Goal: Task Accomplishment & Management: Complete application form

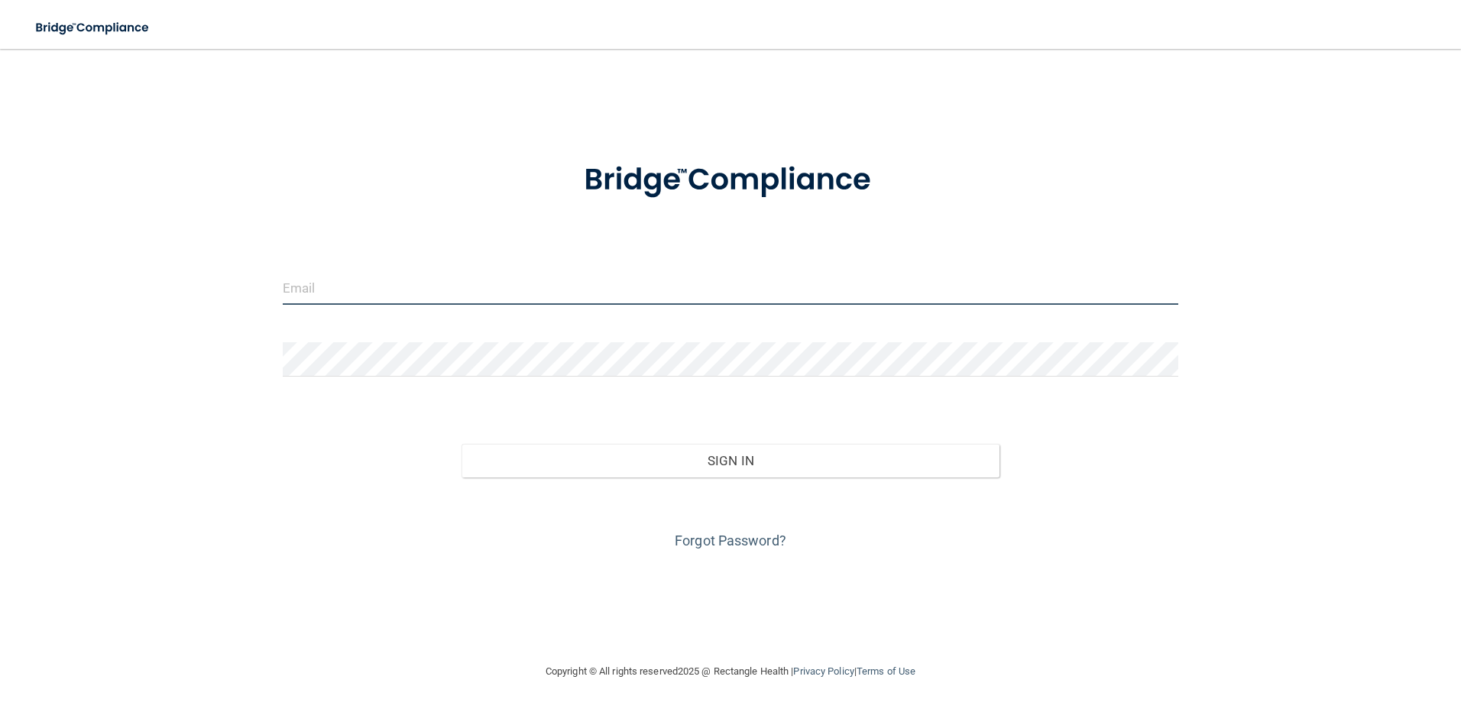
click at [448, 287] on input "email" at bounding box center [731, 287] width 896 height 34
type input "[PERSON_NAME][EMAIL_ADDRESS][DOMAIN_NAME]"
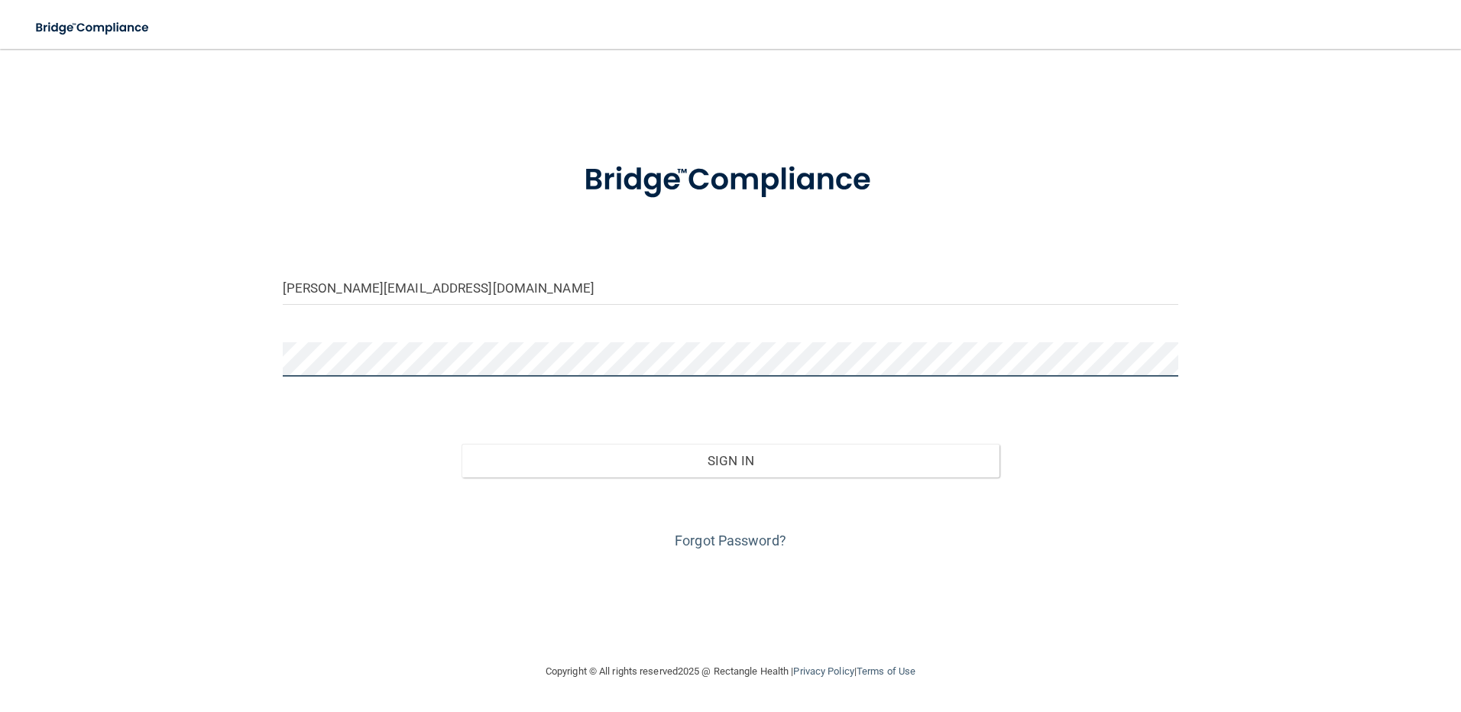
click at [461, 444] on button "Sign In" at bounding box center [730, 461] width 538 height 34
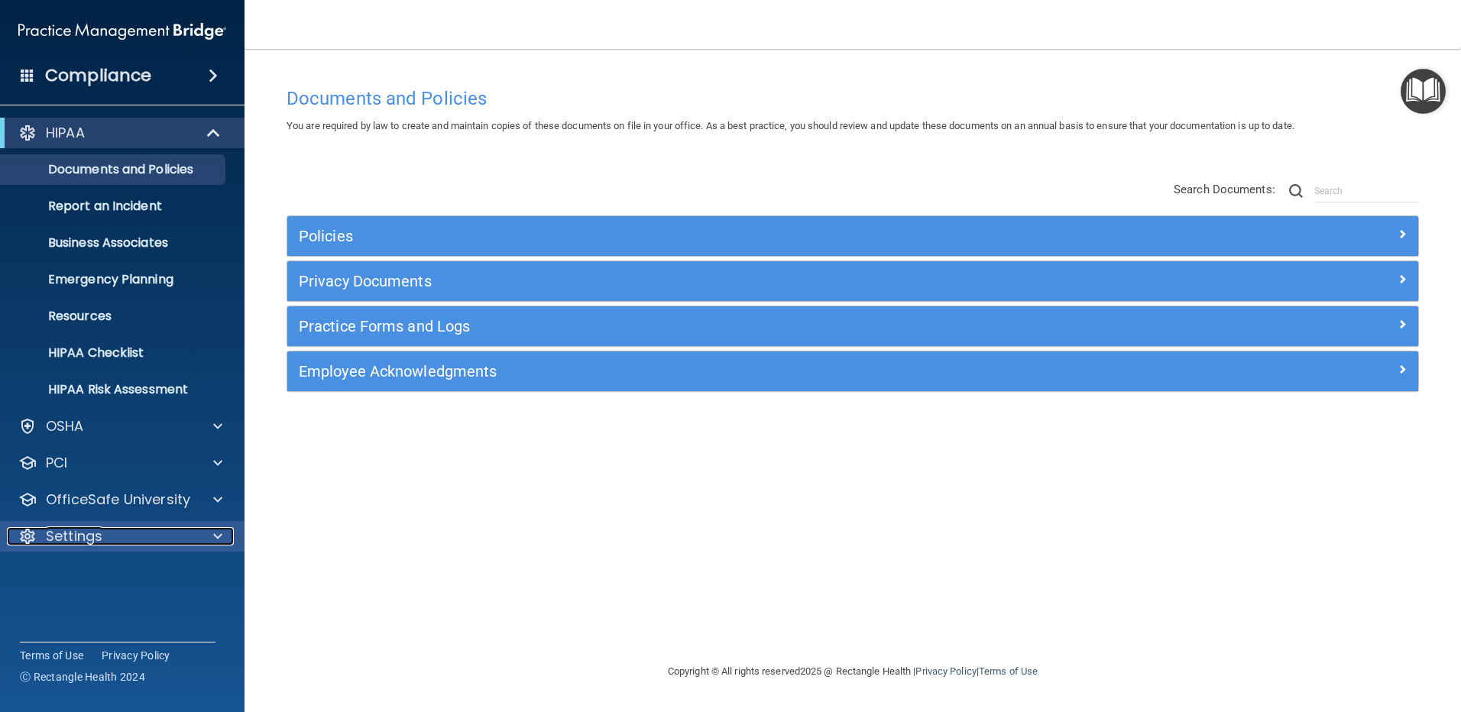
click at [190, 543] on div "Settings" at bounding box center [101, 536] width 189 height 18
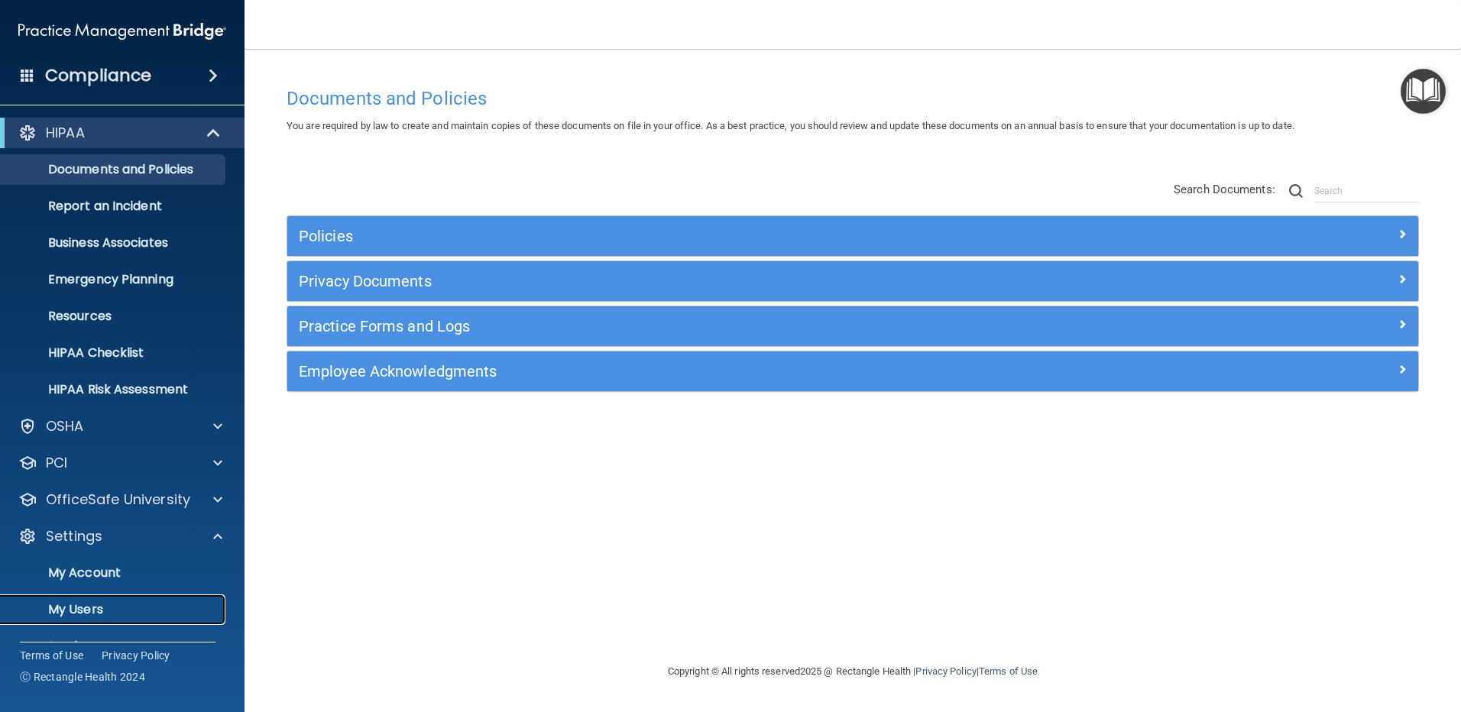
click at [115, 607] on p "My Users" at bounding box center [114, 609] width 209 height 15
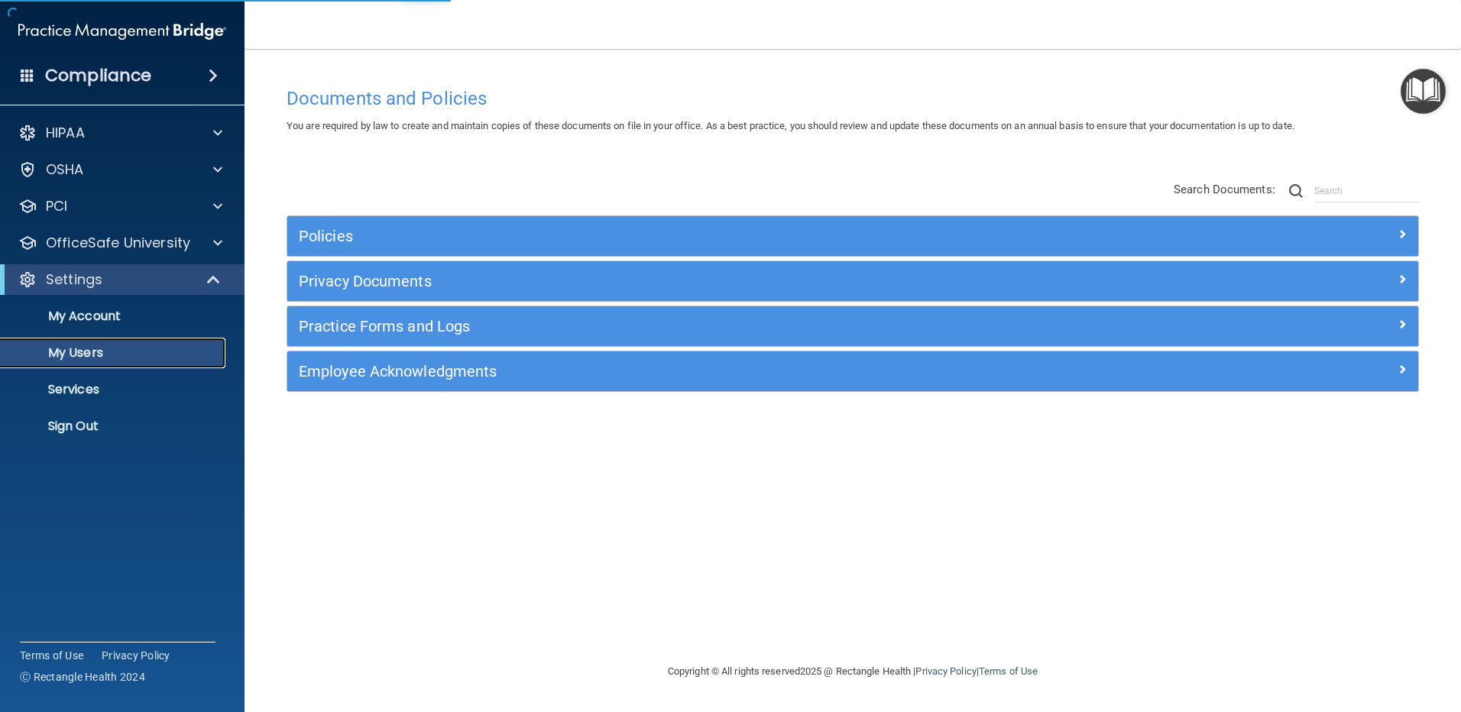
select select "20"
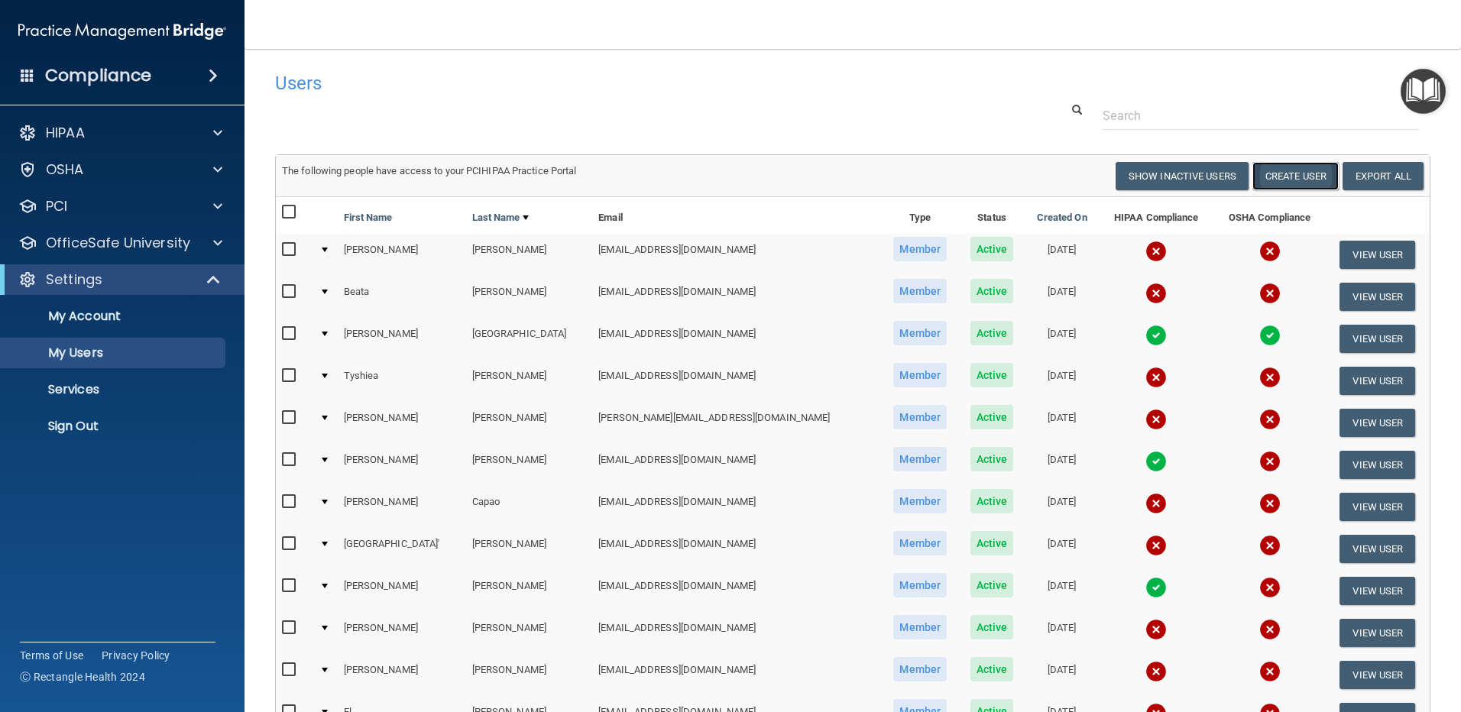
click at [1300, 174] on button "Create User" at bounding box center [1295, 176] width 86 height 28
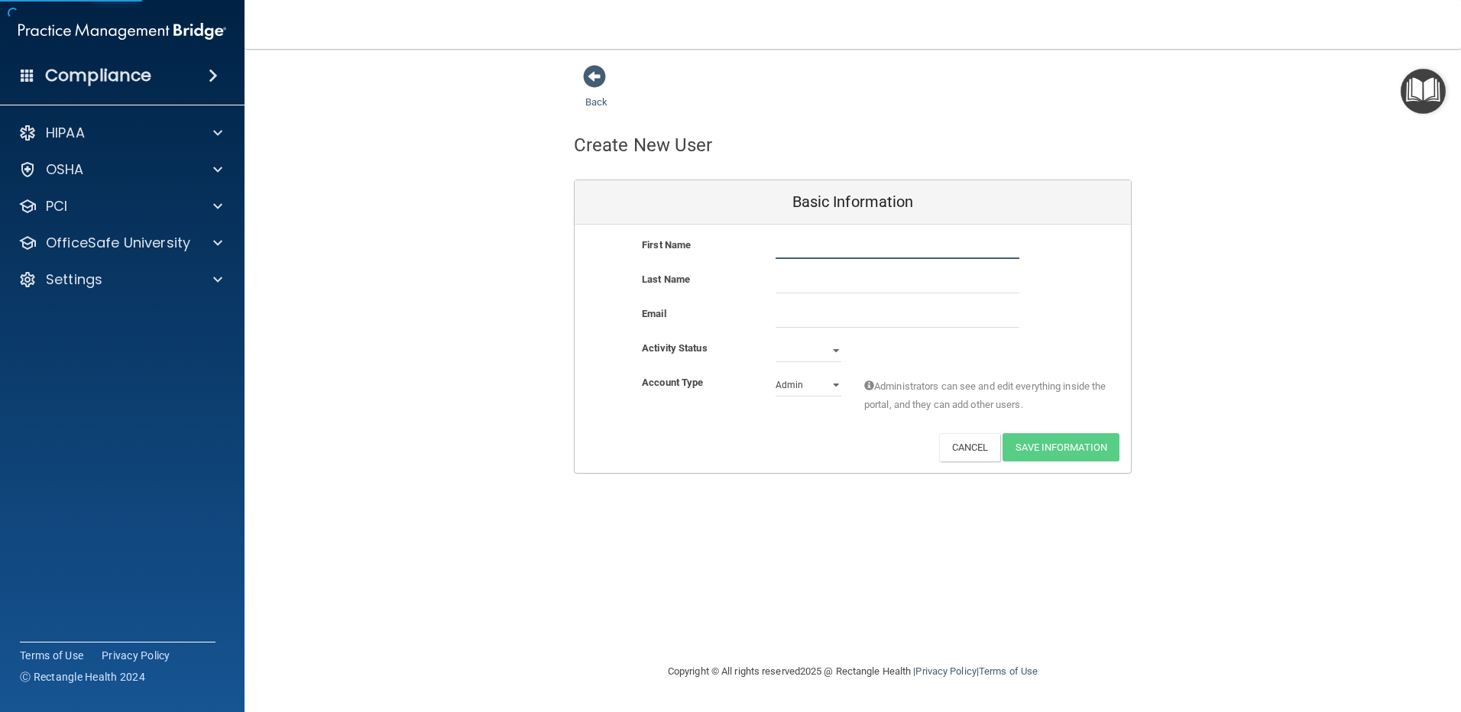
click at [798, 244] on input "text" at bounding box center [897, 247] width 244 height 23
drag, startPoint x: 809, startPoint y: 247, endPoint x: 857, endPoint y: 248, distance: 48.2
click at [857, 248] on input "[PERSON_NAME]" at bounding box center [897, 247] width 244 height 23
type input "[PERSON_NAME]"
click at [829, 277] on input "text" at bounding box center [897, 281] width 244 height 23
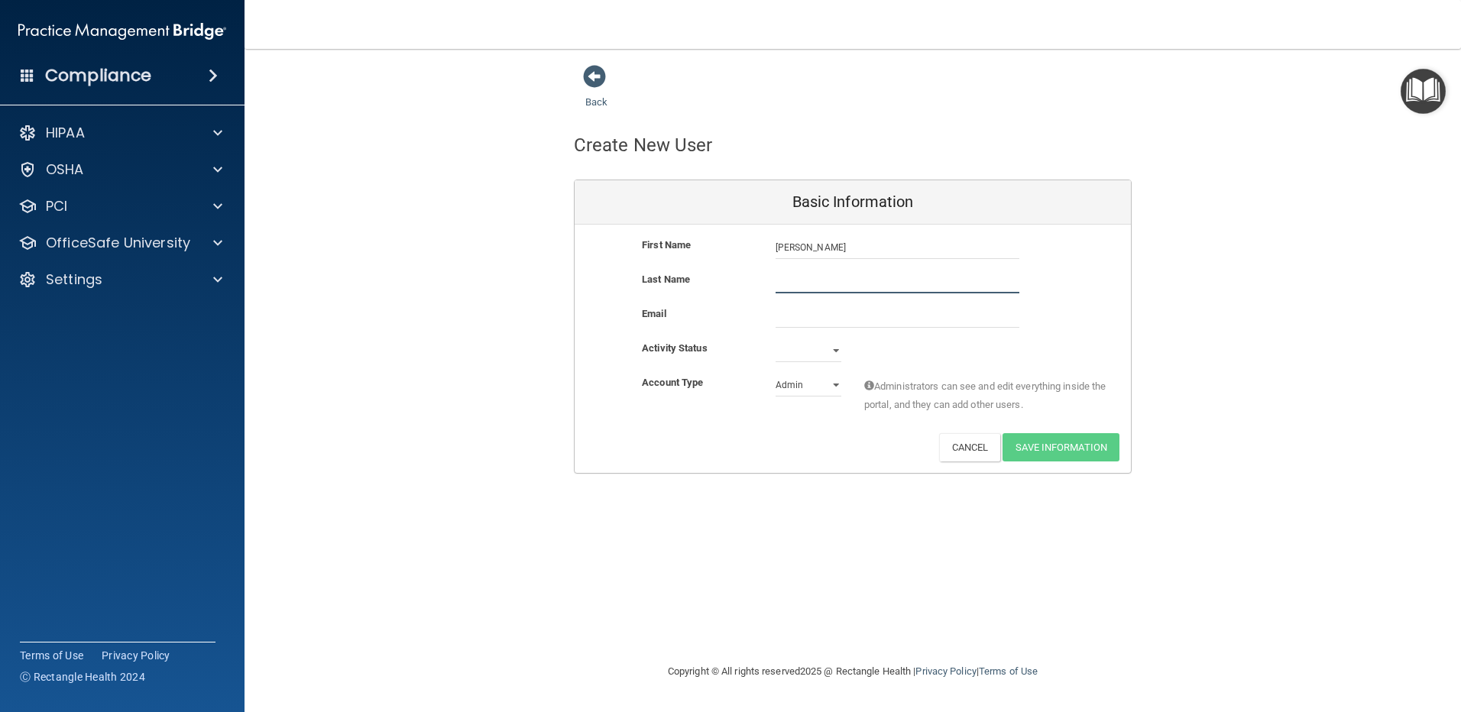
paste input "[PERSON_NAME]"
type input "[PERSON_NAME]"
click at [817, 322] on input "email" at bounding box center [897, 316] width 244 height 23
click at [798, 313] on input "email" at bounding box center [897, 316] width 244 height 23
paste input "[EMAIL_ADDRESS][DOMAIN_NAME]"
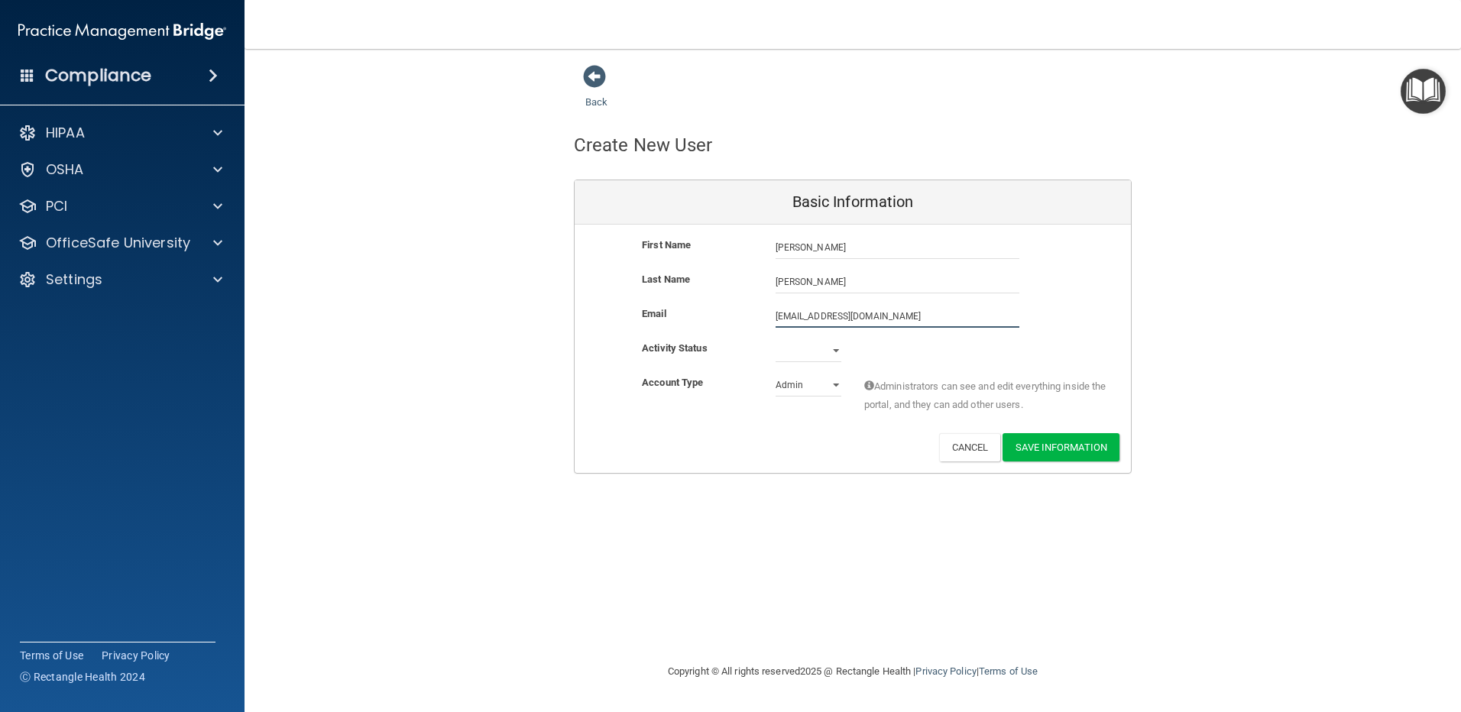
type input "[EMAIL_ADDRESS][DOMAIN_NAME]"
click at [836, 348] on select "Active Inactive" at bounding box center [808, 350] width 66 height 23
select select "active"
click at [775, 339] on select "Active Inactive" at bounding box center [808, 350] width 66 height 23
click at [834, 383] on select "Admin Member" at bounding box center [808, 385] width 66 height 23
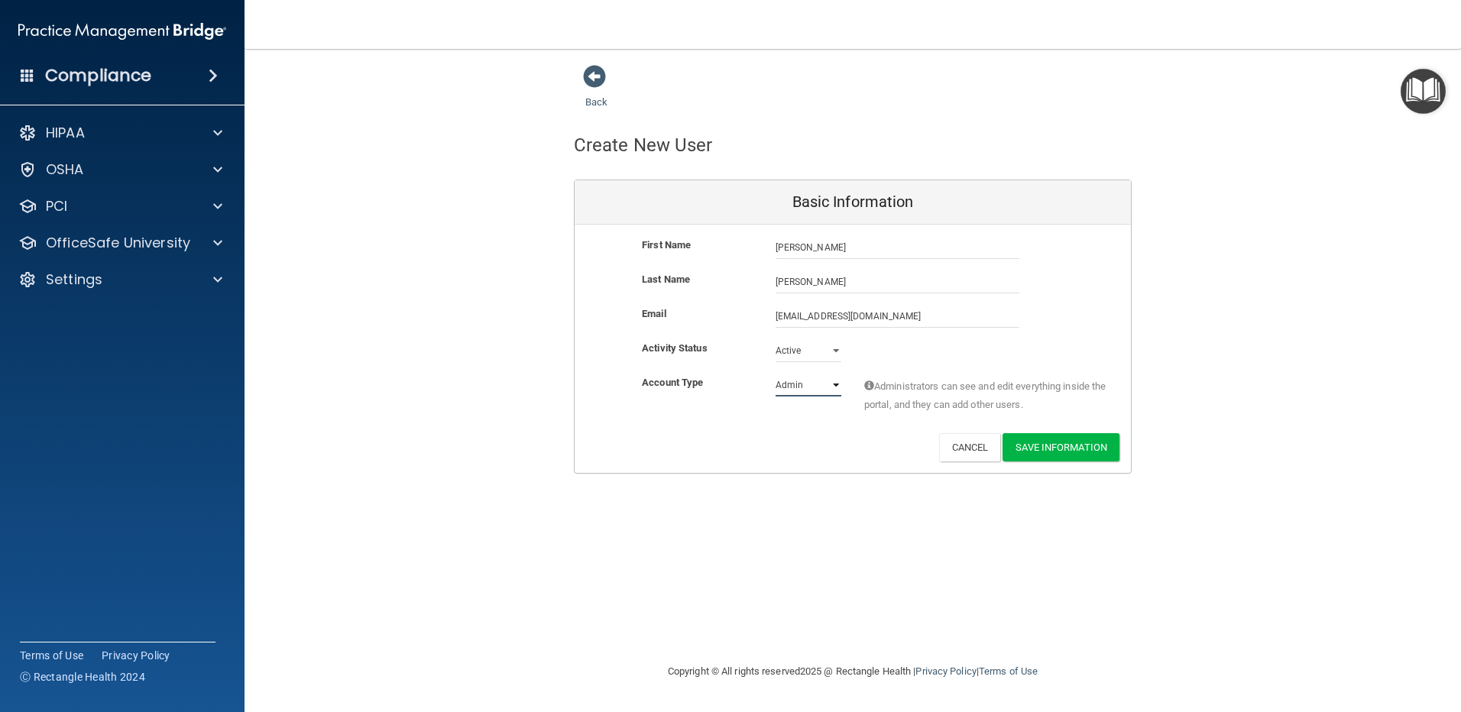
select select "practice_member"
click at [775, 374] on select "Admin Member" at bounding box center [808, 385] width 66 height 23
click at [1046, 448] on button "Save Information" at bounding box center [1060, 447] width 117 height 28
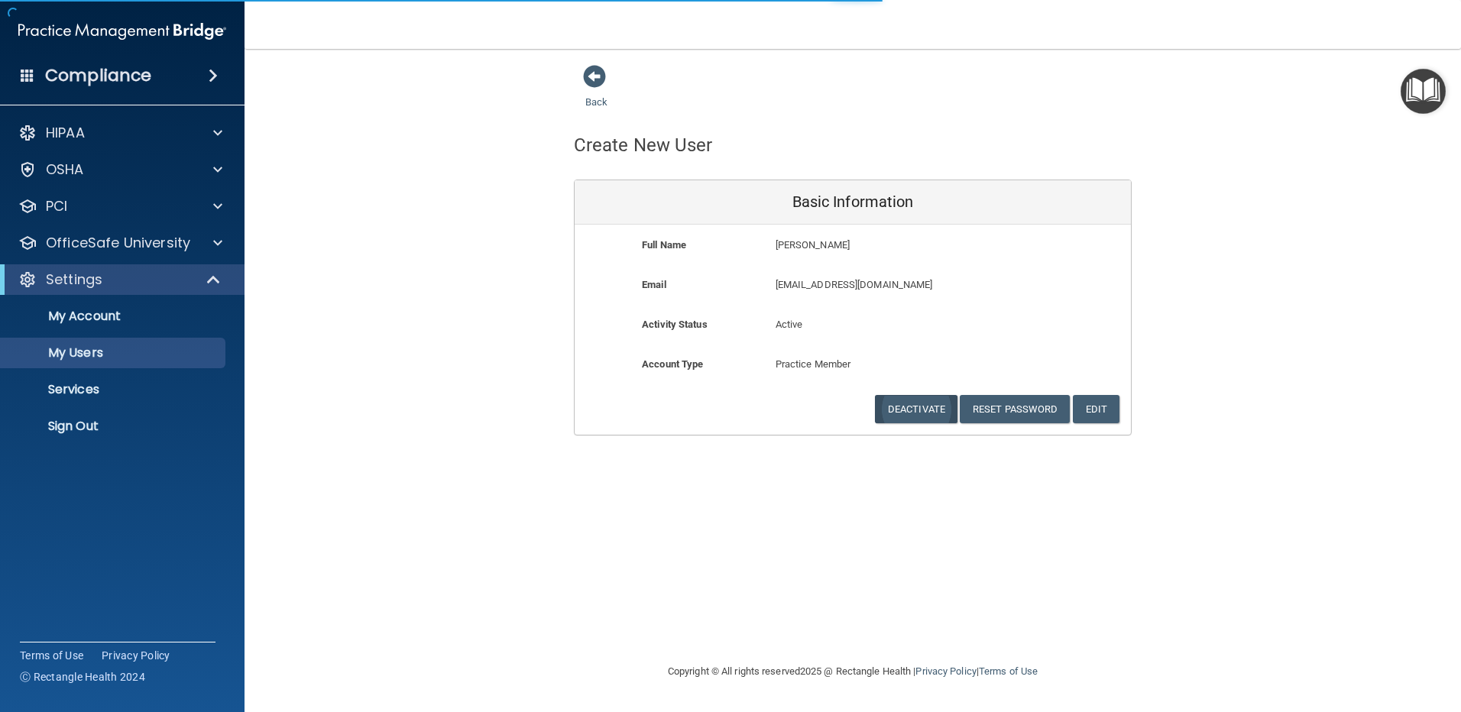
select select "20"
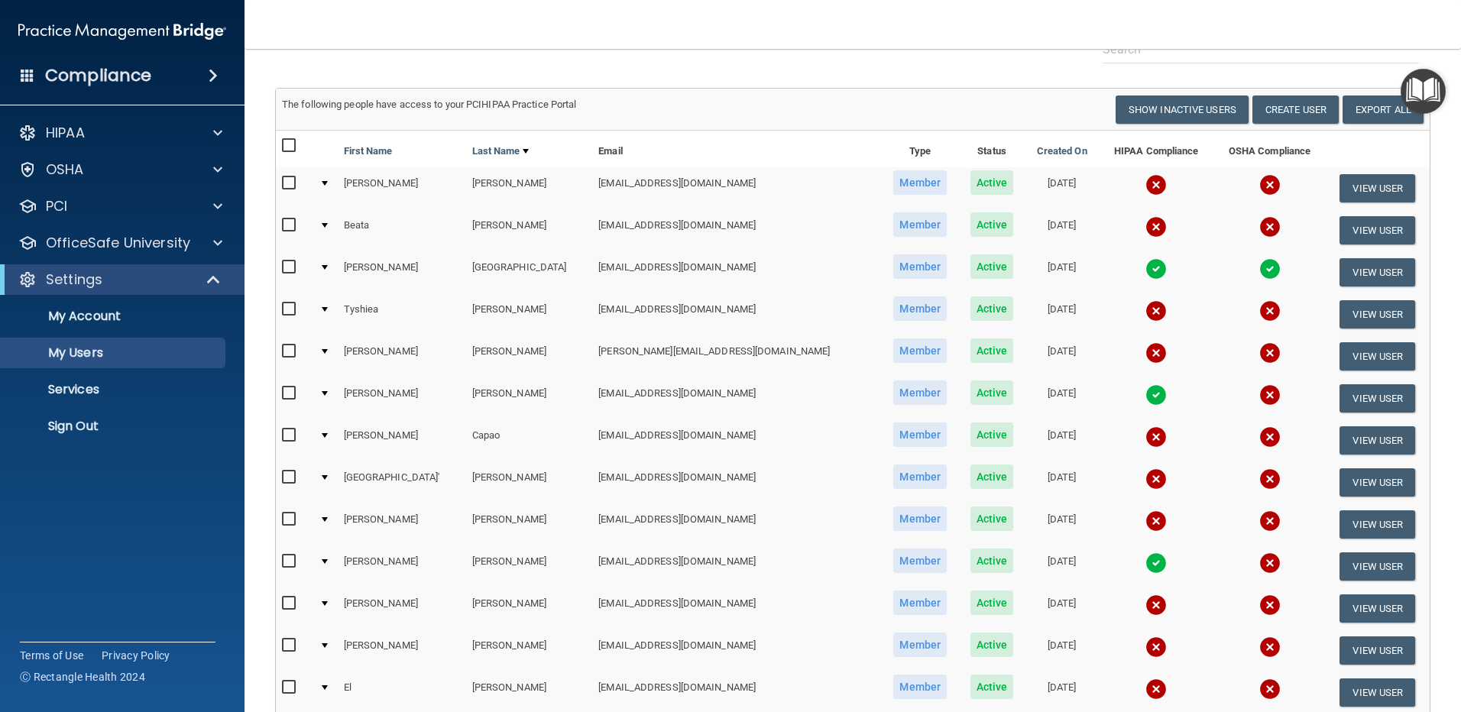
scroll to position [153, 0]
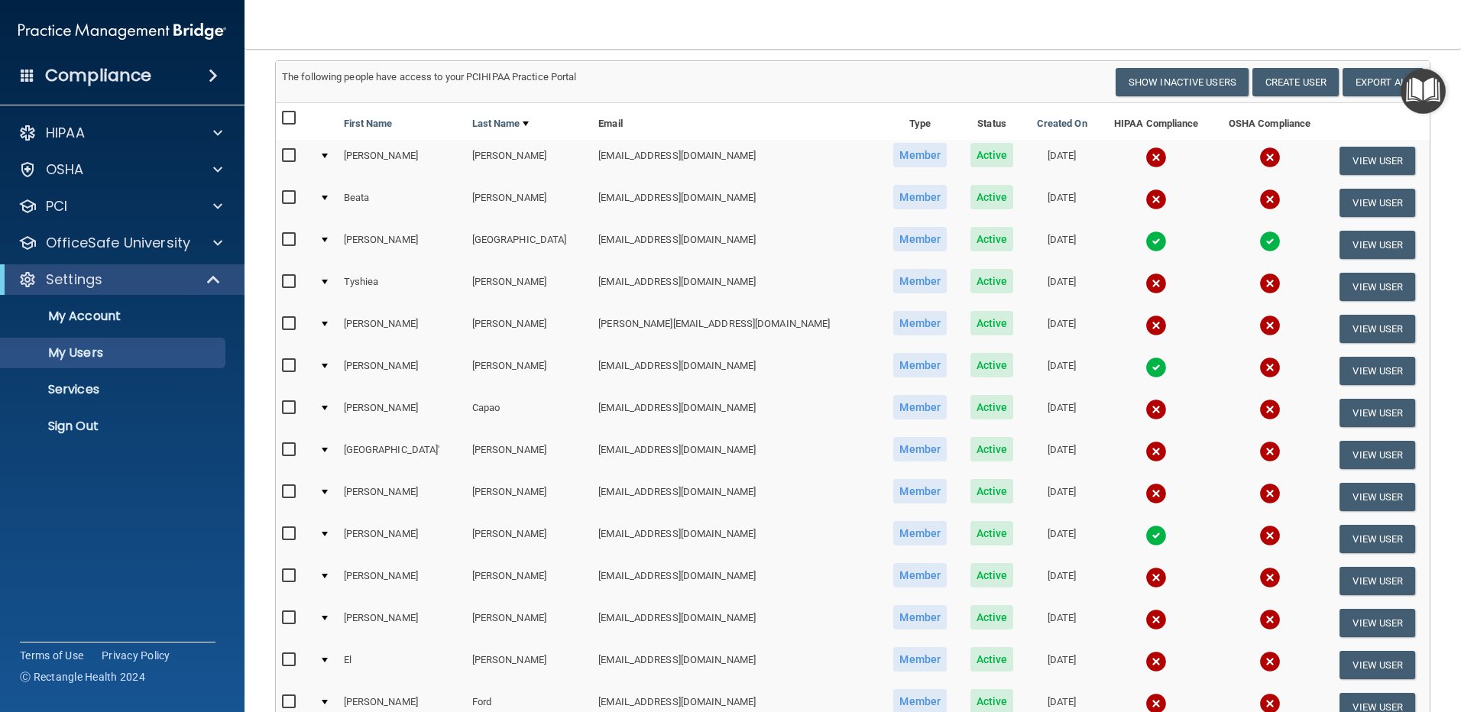
click at [328, 491] on div at bounding box center [325, 492] width 6 height 5
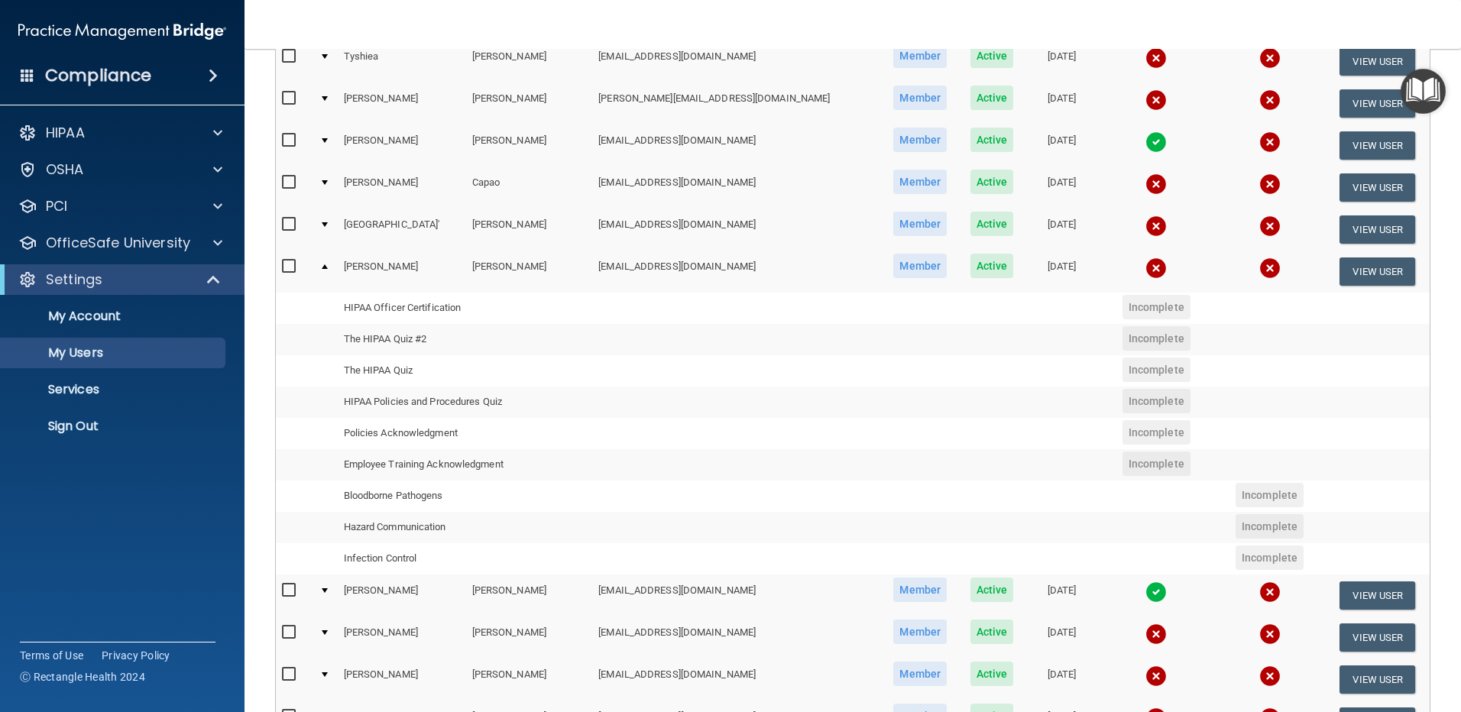
scroll to position [382, 0]
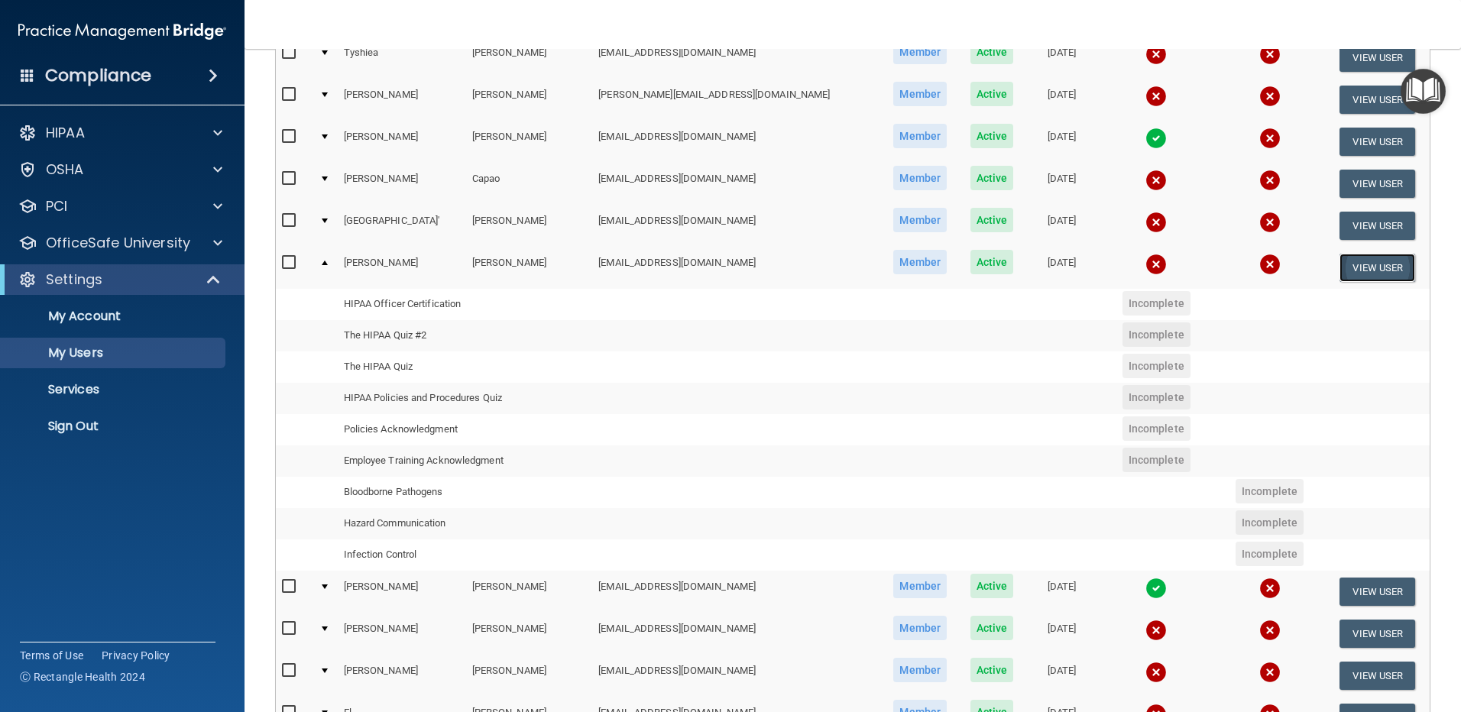
click at [1352, 270] on button "View User" at bounding box center [1377, 268] width 76 height 28
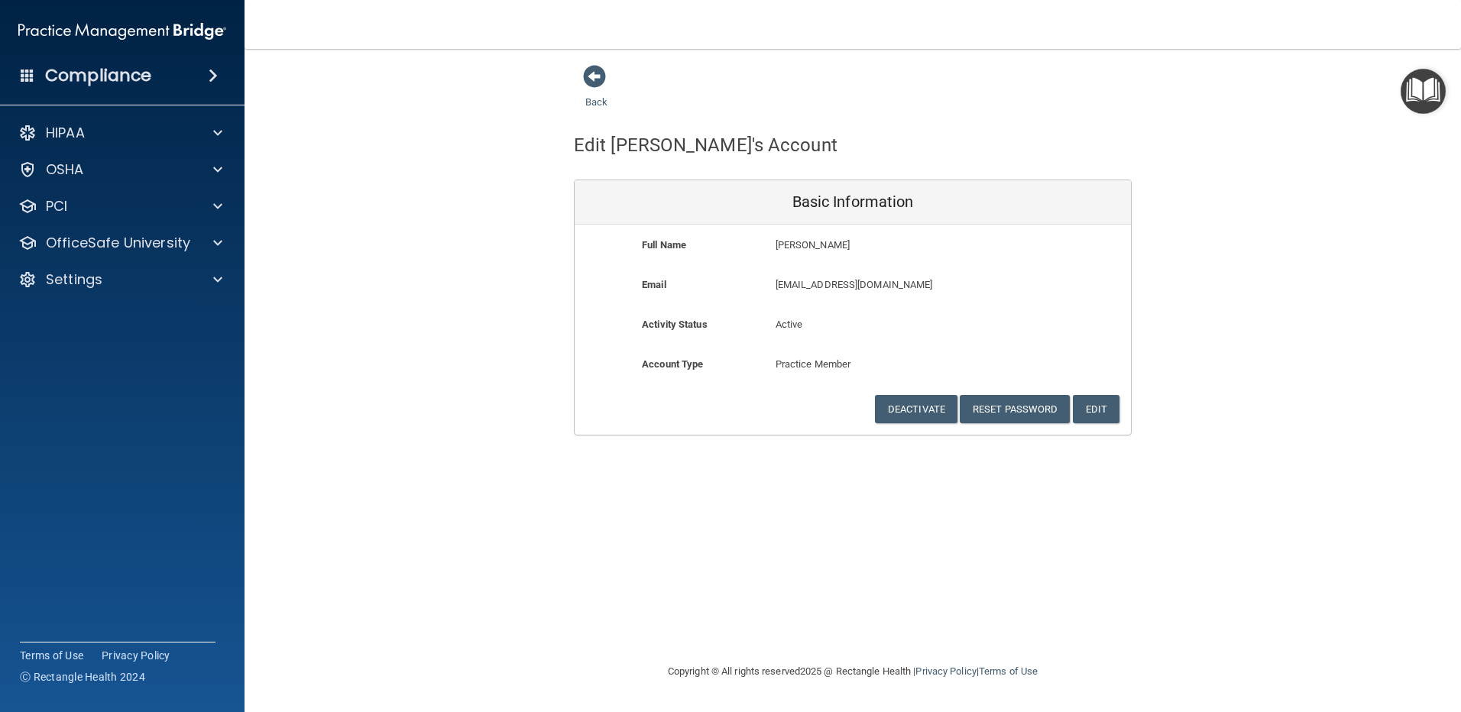
drag, startPoint x: 605, startPoint y: 251, endPoint x: 704, endPoint y: 283, distance: 103.6
click at [598, 264] on div "Full Name [PERSON_NAME] [PERSON_NAME]" at bounding box center [852, 250] width 556 height 28
drag, startPoint x: 1446, startPoint y: 307, endPoint x: 1435, endPoint y: 313, distance: 12.3
click at [1436, 313] on main "Back Edit [PERSON_NAME]'s Account Basic Information Full Name [PERSON_NAME] [PE…" at bounding box center [852, 380] width 1216 height 663
